Goal: Task Accomplishment & Management: Manage account settings

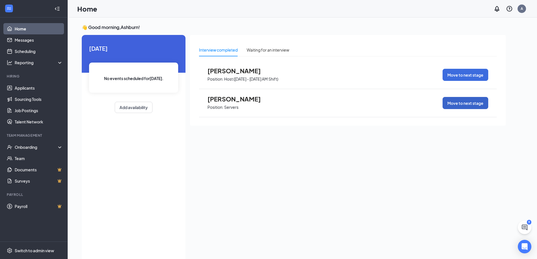
click at [464, 104] on button "Move to next stage" at bounding box center [466, 103] width 46 height 12
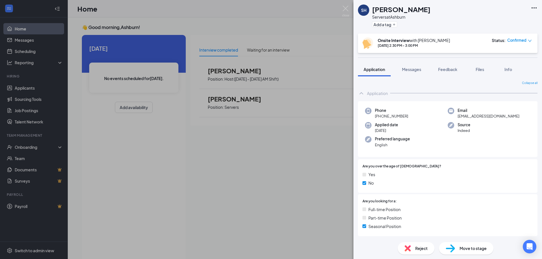
click at [415, 250] on span "Reject" at bounding box center [421, 248] width 12 height 6
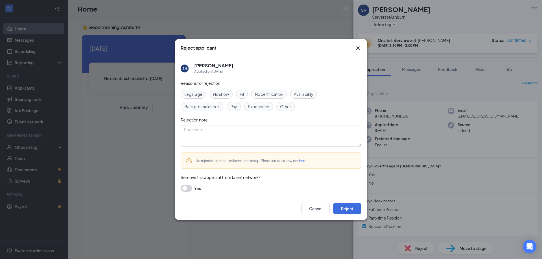
click at [226, 93] on span "No show" at bounding box center [221, 94] width 16 height 6
click at [323, 211] on button "Cancel" at bounding box center [315, 208] width 28 height 11
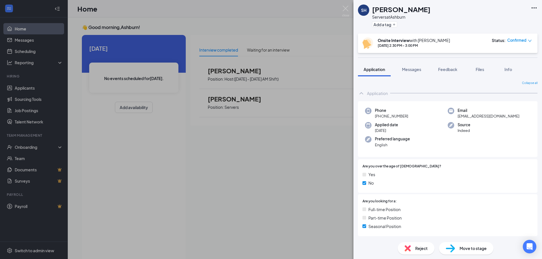
click at [139, 146] on div "SH Samuel Hanson Servers at Ashburn Add a tag Onsite Interview with Ashburn Sep…" at bounding box center [271, 129] width 542 height 259
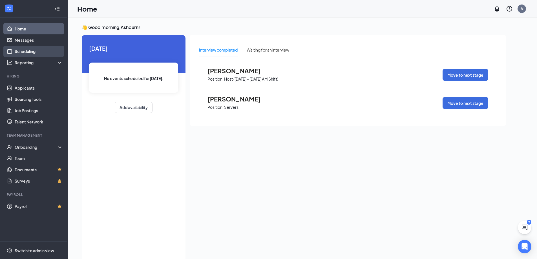
click at [34, 53] on link "Scheduling" at bounding box center [39, 51] width 48 height 11
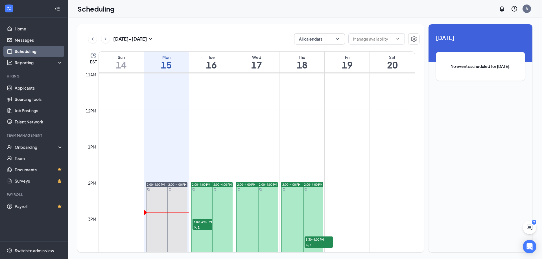
scroll to position [399, 0]
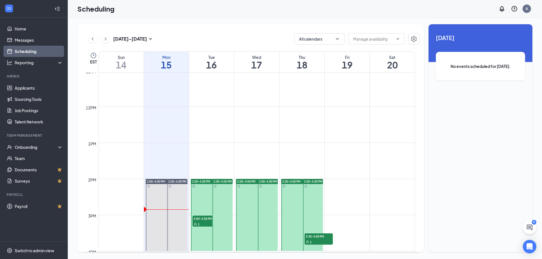
click at [200, 223] on div "1" at bounding box center [206, 224] width 28 height 6
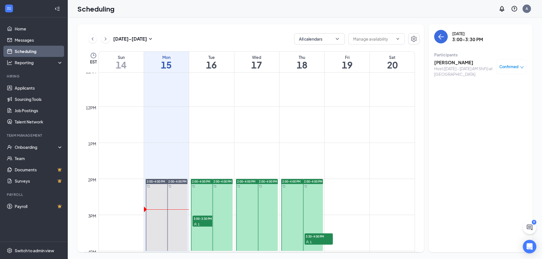
click at [312, 237] on span "3:30-4:00 PM" at bounding box center [318, 237] width 28 height 6
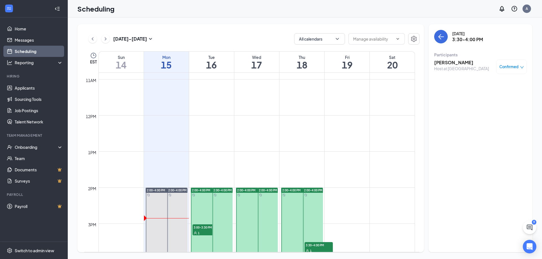
scroll to position [390, 0]
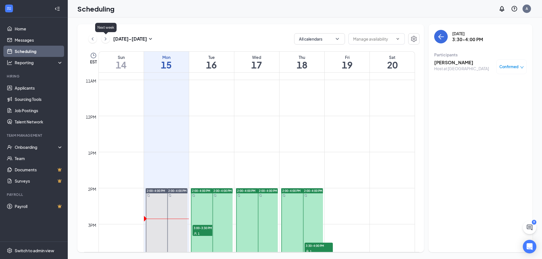
click at [105, 38] on icon "ChevronRight" at bounding box center [106, 39] width 6 height 7
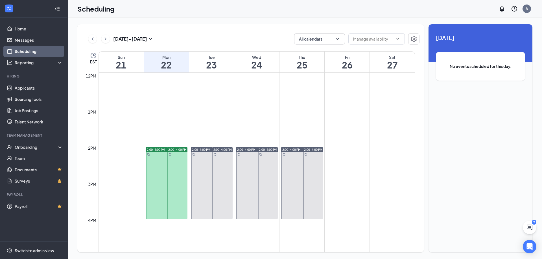
scroll to position [409, 0]
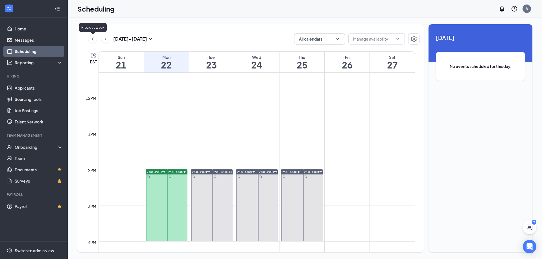
click at [93, 39] on icon "ChevronLeft" at bounding box center [93, 39] width 6 height 7
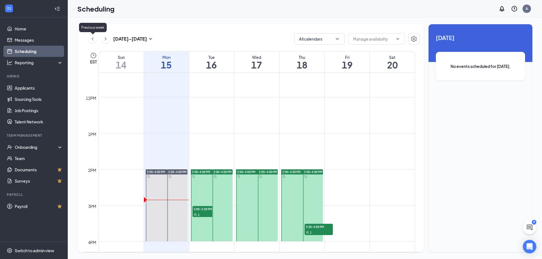
scroll to position [277, 0]
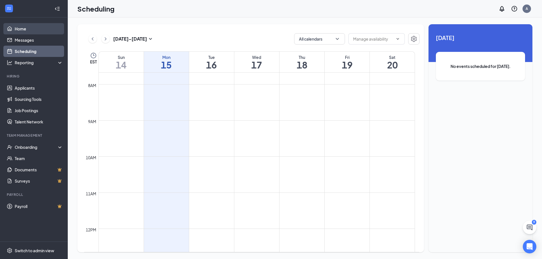
click at [25, 30] on link "Home" at bounding box center [39, 28] width 48 height 11
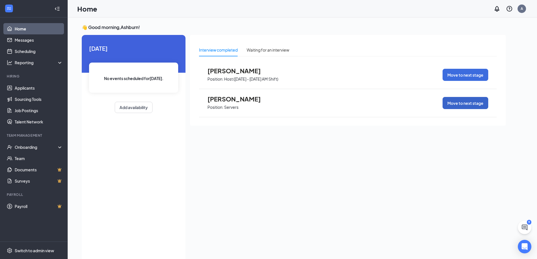
click at [456, 106] on button "Move to next stage" at bounding box center [466, 103] width 46 height 12
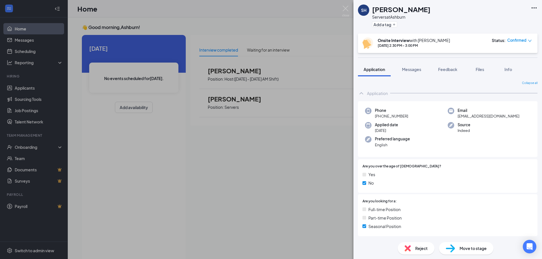
click at [404, 248] on img at bounding box center [407, 248] width 6 height 6
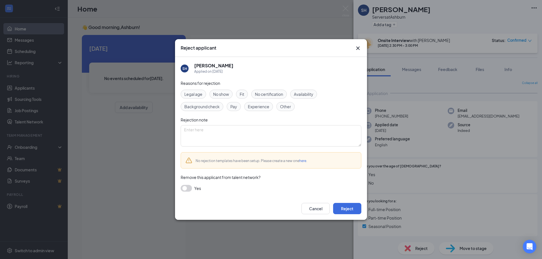
click at [227, 94] on span "No show" at bounding box center [221, 94] width 16 height 6
click at [349, 209] on button "Reject" at bounding box center [347, 208] width 28 height 11
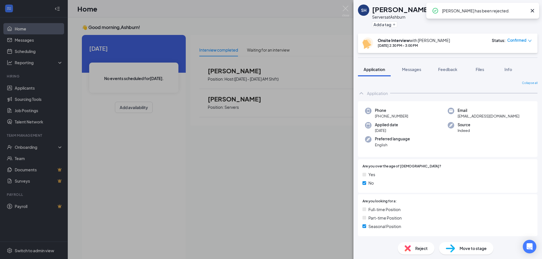
click at [177, 214] on div "SH Samuel Hanson Servers at Ashburn Add a tag Onsite Interview with Ashburn Sep…" at bounding box center [271, 129] width 542 height 259
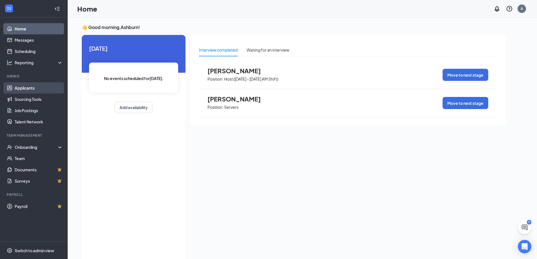
click at [26, 90] on link "Applicants" at bounding box center [39, 87] width 48 height 11
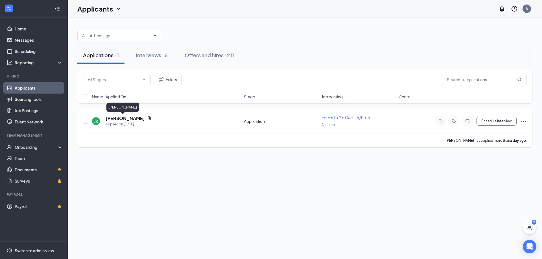
click at [118, 116] on h5 "Jason Kusi" at bounding box center [124, 118] width 39 height 6
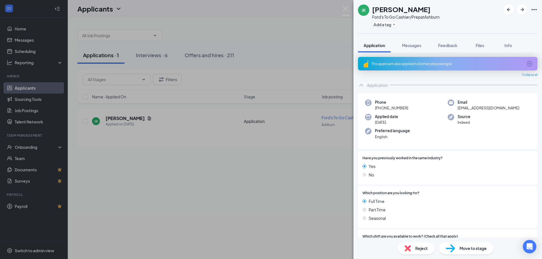
click at [426, 248] on span "Reject" at bounding box center [421, 248] width 12 height 6
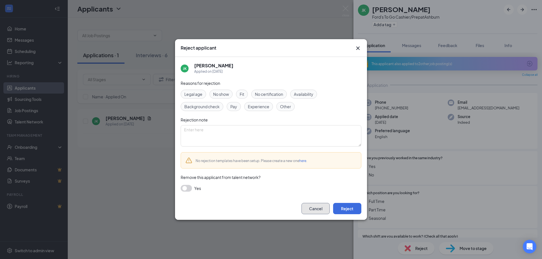
click at [324, 211] on button "Cancel" at bounding box center [315, 208] width 28 height 11
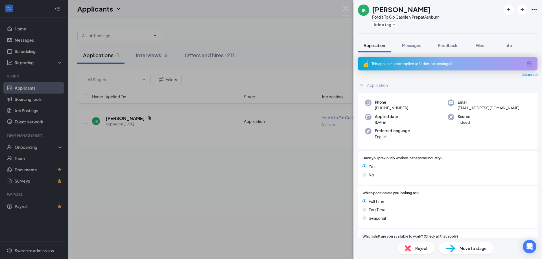
click at [302, 218] on div "JK Jason Kusi Ford's To Go Cashier/Prep at Ashburn Add a tag Application Messag…" at bounding box center [271, 129] width 542 height 259
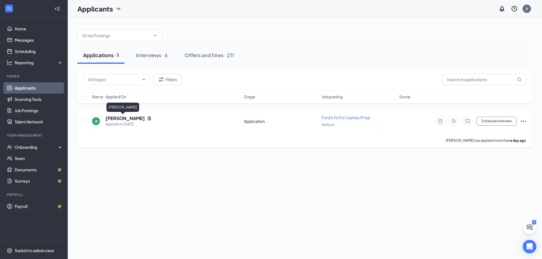
click at [124, 120] on h5 "Jason Kusi" at bounding box center [124, 118] width 39 height 6
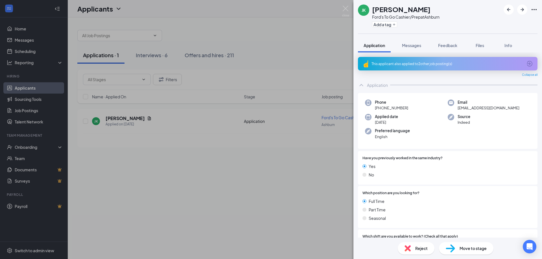
click at [412, 249] on div "Reject" at bounding box center [415, 248] width 37 height 12
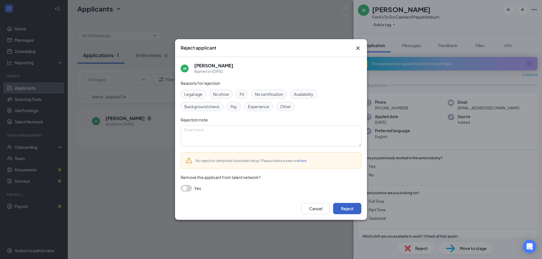
click at [347, 208] on button "Reject" at bounding box center [347, 208] width 28 height 11
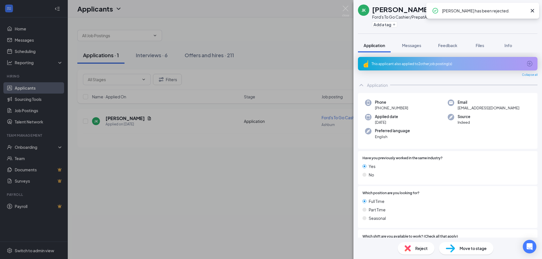
click at [186, 175] on div "JK Jason Kusi Ford's To Go Cashier/Prep at Ashburn Add a tag Application Messag…" at bounding box center [271, 129] width 542 height 259
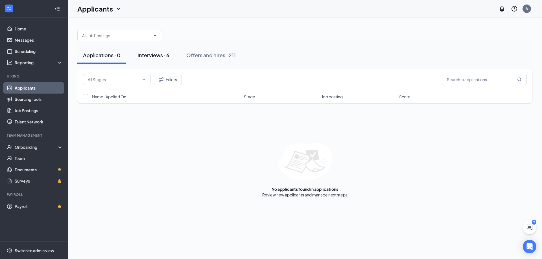
click at [144, 55] on div "Interviews · 6" at bounding box center [153, 55] width 32 height 7
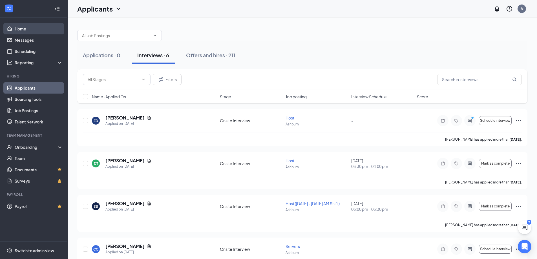
click at [25, 33] on link "Home" at bounding box center [39, 28] width 48 height 11
